Goal: Find specific page/section: Find specific page/section

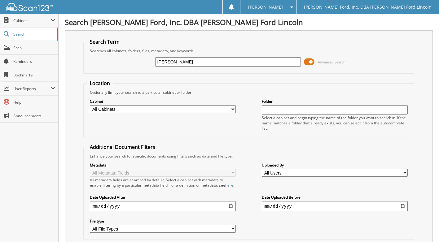
drag, startPoint x: 192, startPoint y: 60, endPoint x: 80, endPoint y: 52, distance: 112.1
click at [80, 52] on div "Search Term Searches all cabinets, folders, files, metadata, and keywords [PERS…" at bounding box center [249, 148] width 368 height 237
type input "31198"
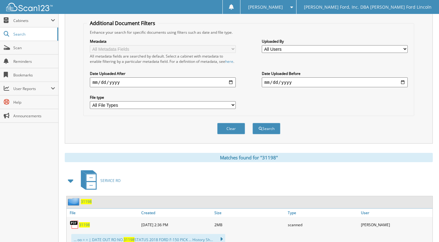
scroll to position [186, 0]
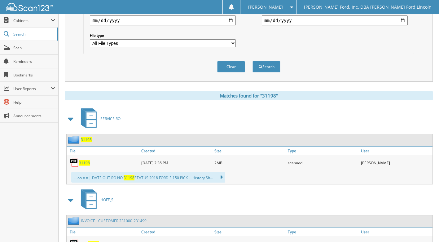
click at [87, 166] on span "31198" at bounding box center [84, 162] width 11 height 5
drag, startPoint x: 90, startPoint y: 170, endPoint x: 85, endPoint y: 170, distance: 5.3
click at [89, 169] on div "31198" at bounding box center [103, 163] width 73 height 12
click at [85, 166] on span "31198" at bounding box center [84, 162] width 11 height 5
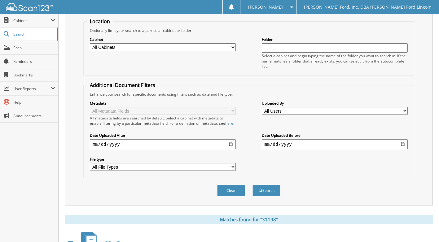
scroll to position [0, 0]
